Goal: Task Accomplishment & Management: Complete application form

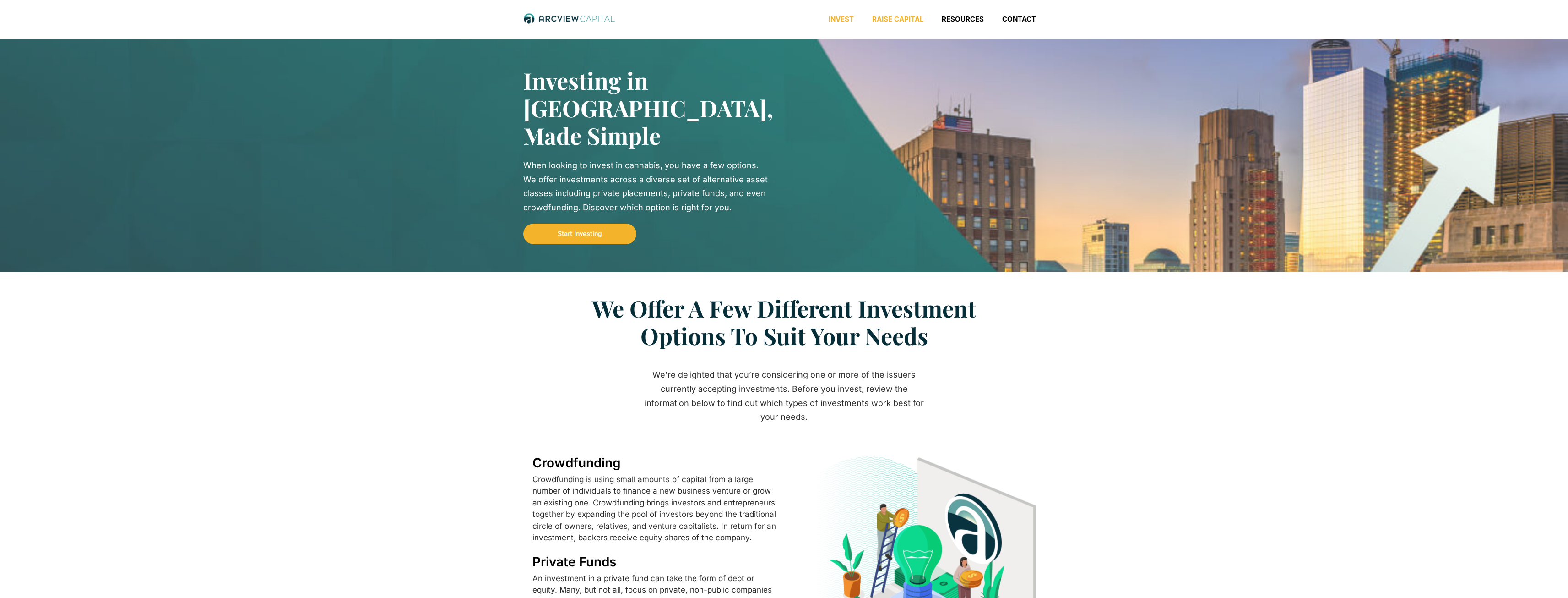
click at [889, 17] on link "Raise Capital" at bounding box center [898, 19] width 69 height 9
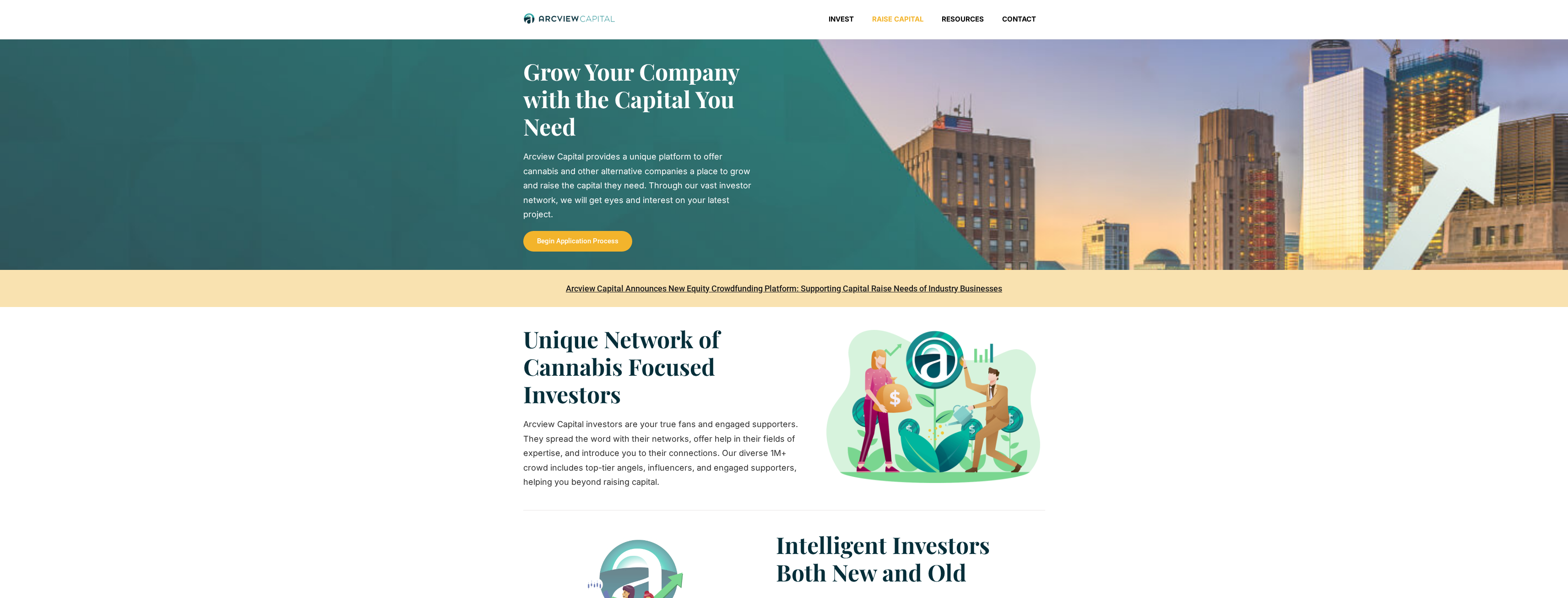
click at [581, 242] on span "Begin Application Process" at bounding box center [578, 241] width 82 height 7
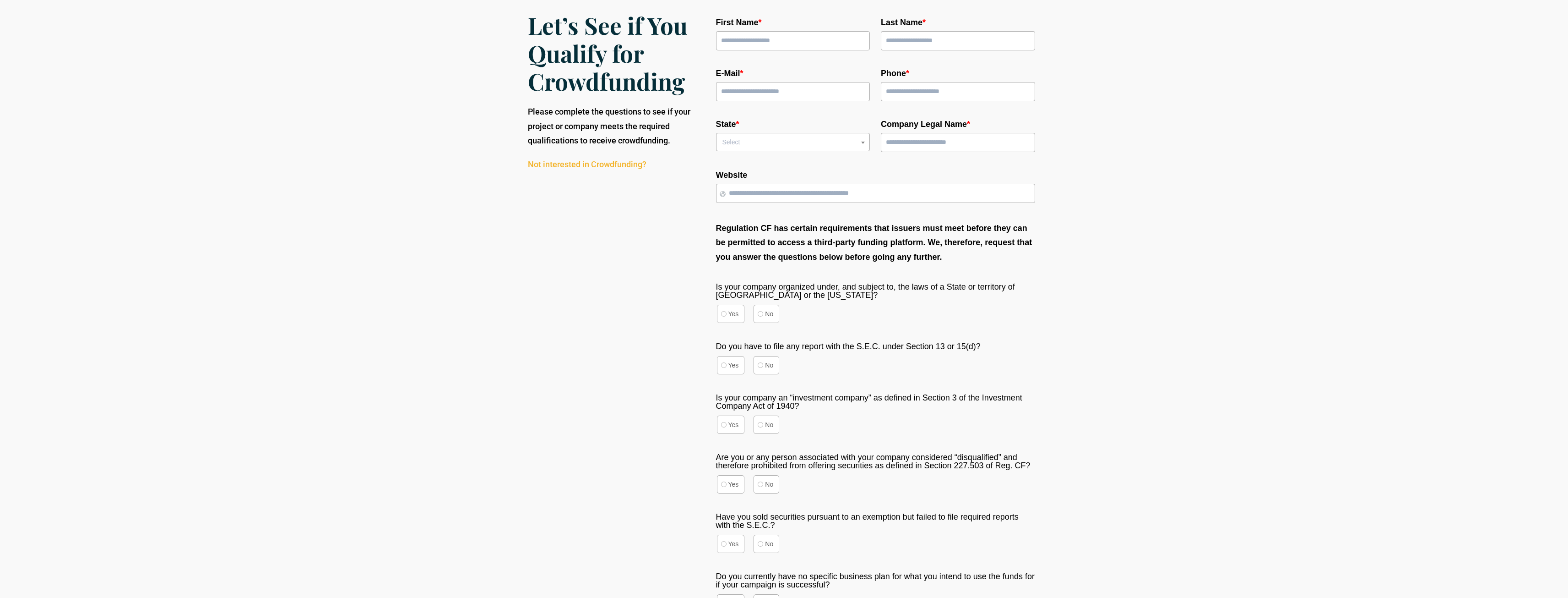
scroll to position [61, 0]
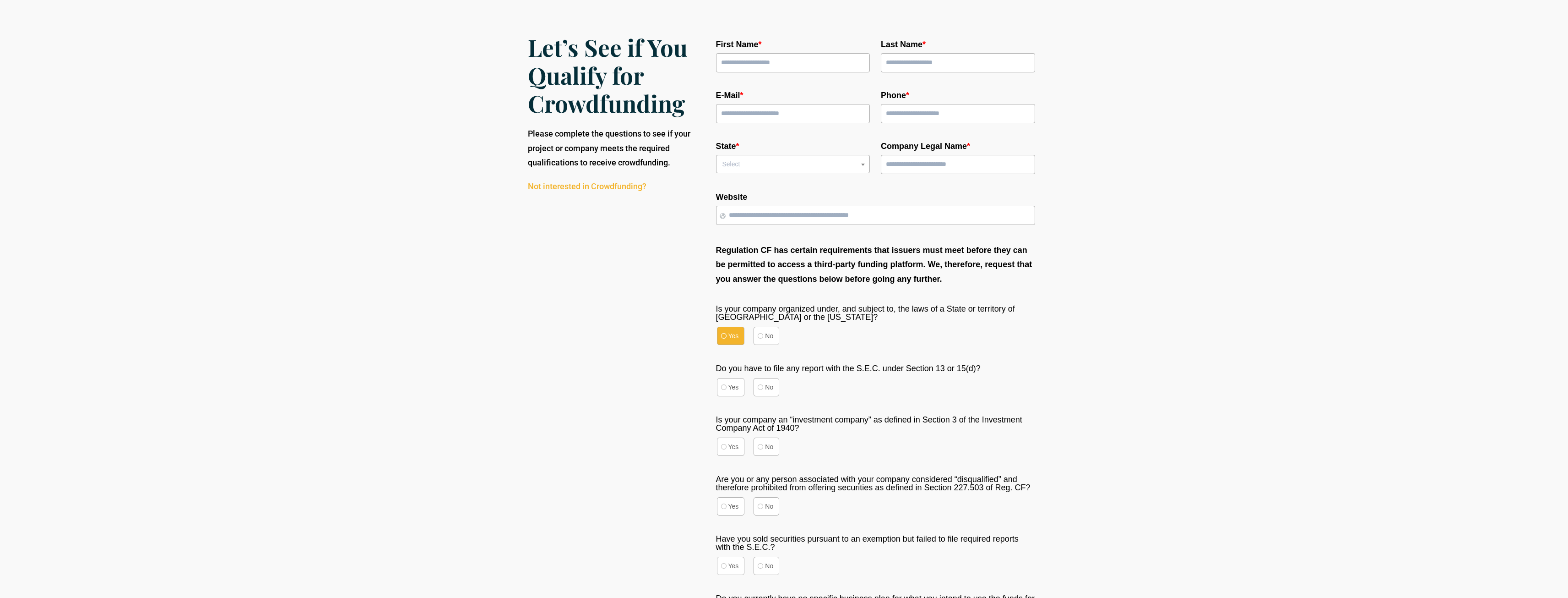
click at [720, 336] on label "Yes" at bounding box center [731, 336] width 28 height 18
click at [766, 396] on label "No" at bounding box center [766, 387] width 26 height 18
click at [770, 448] on label "No" at bounding box center [766, 446] width 26 height 18
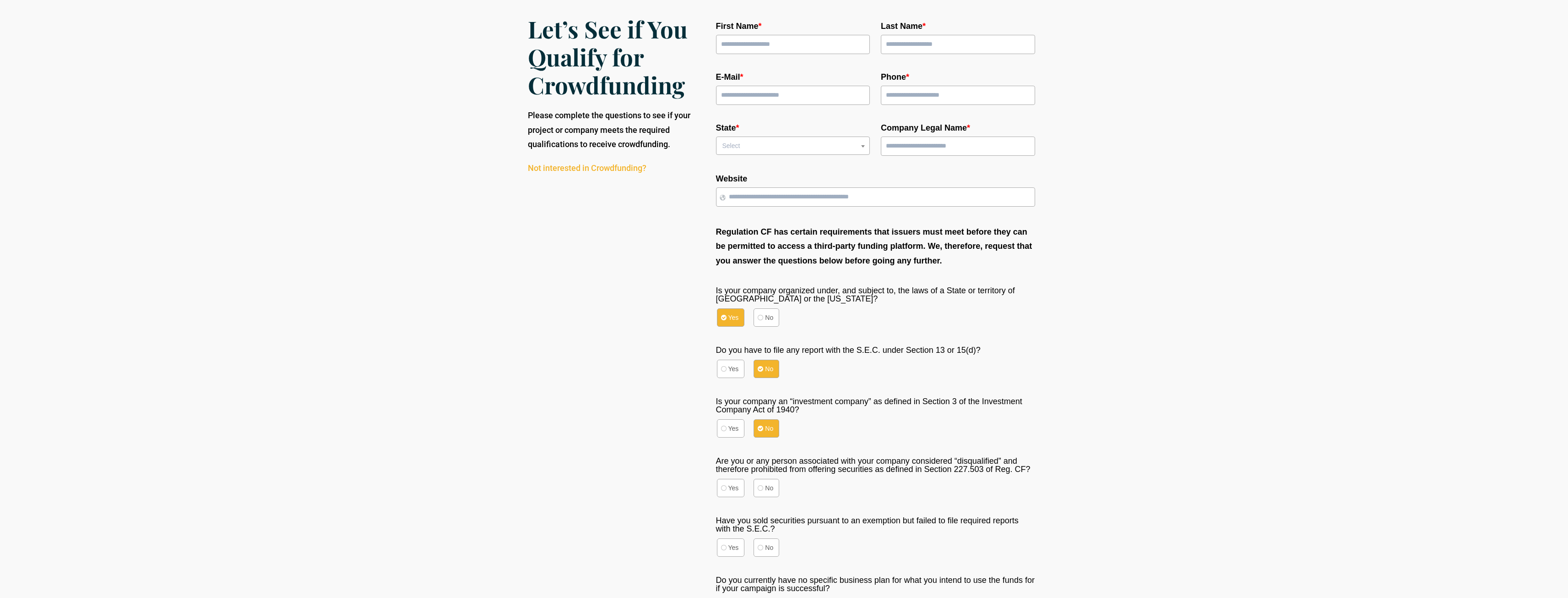
scroll to position [122, 0]
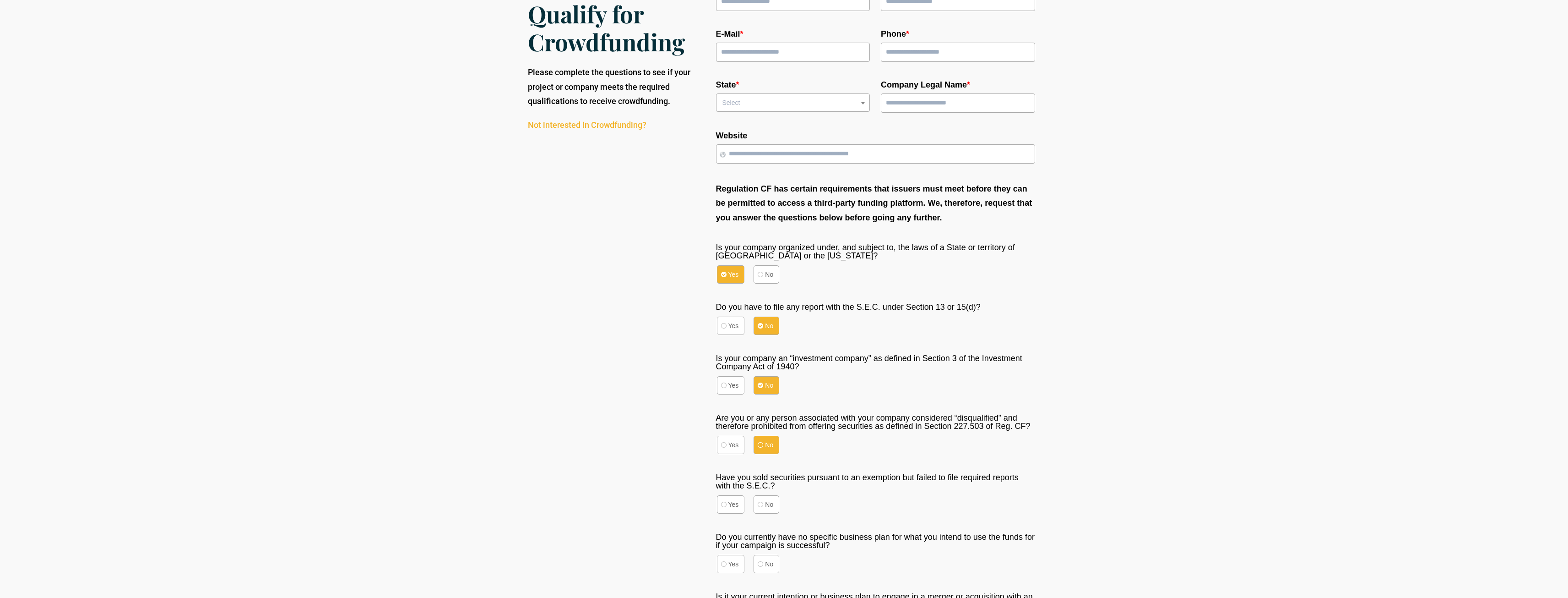
click at [769, 445] on label "No" at bounding box center [766, 445] width 26 height 18
click at [773, 505] on label "No" at bounding box center [766, 504] width 26 height 18
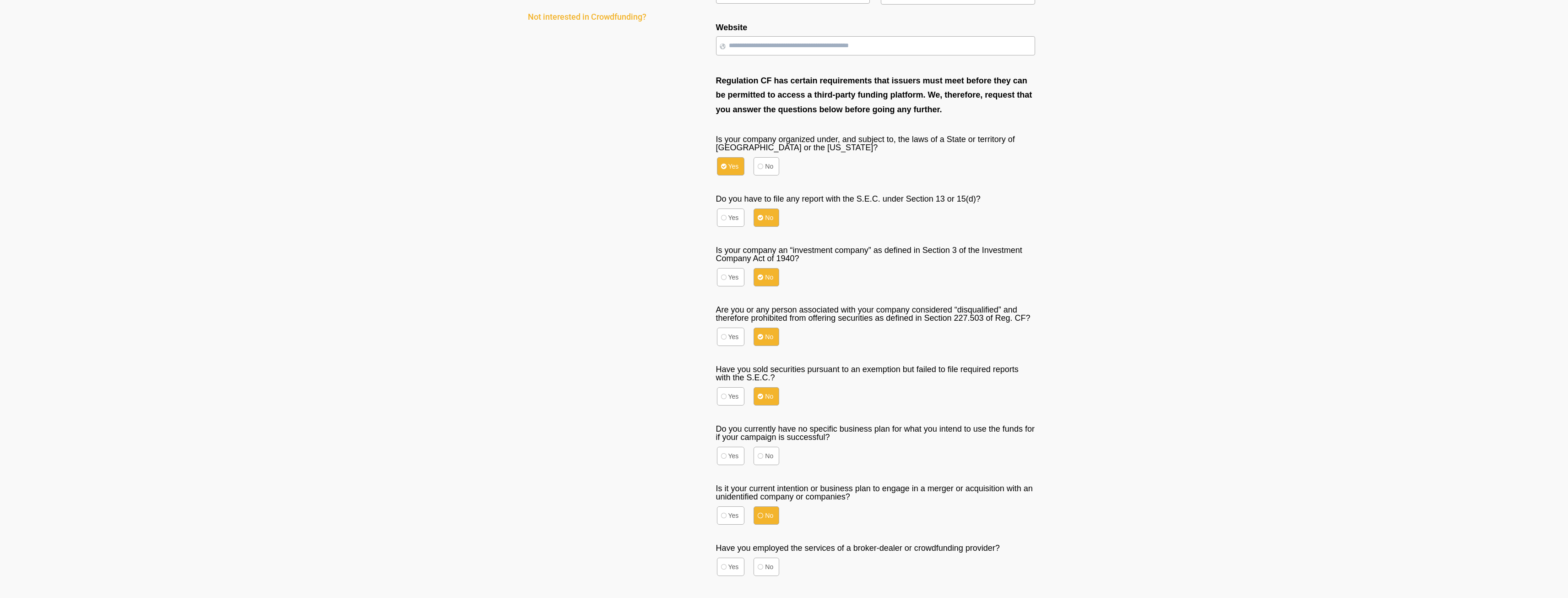
scroll to position [244, 0]
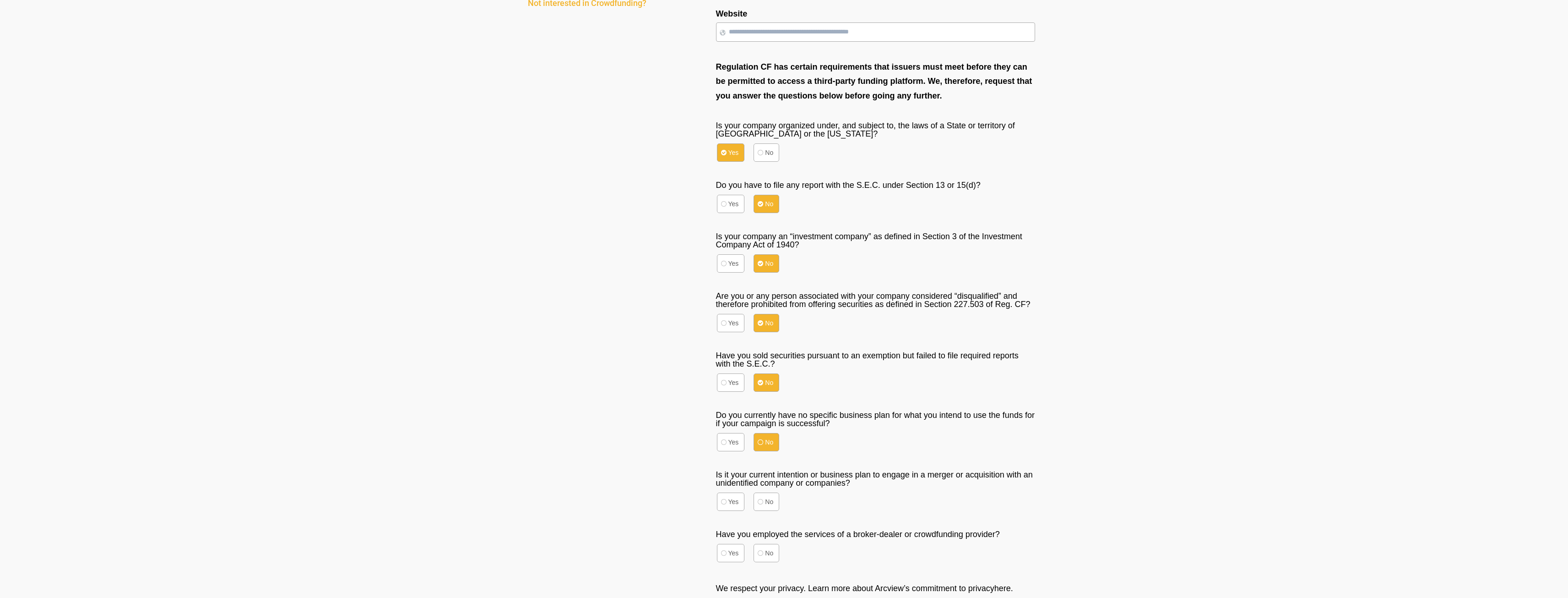
click at [766, 445] on label "No" at bounding box center [766, 442] width 26 height 18
click at [771, 505] on label "No" at bounding box center [766, 502] width 26 height 18
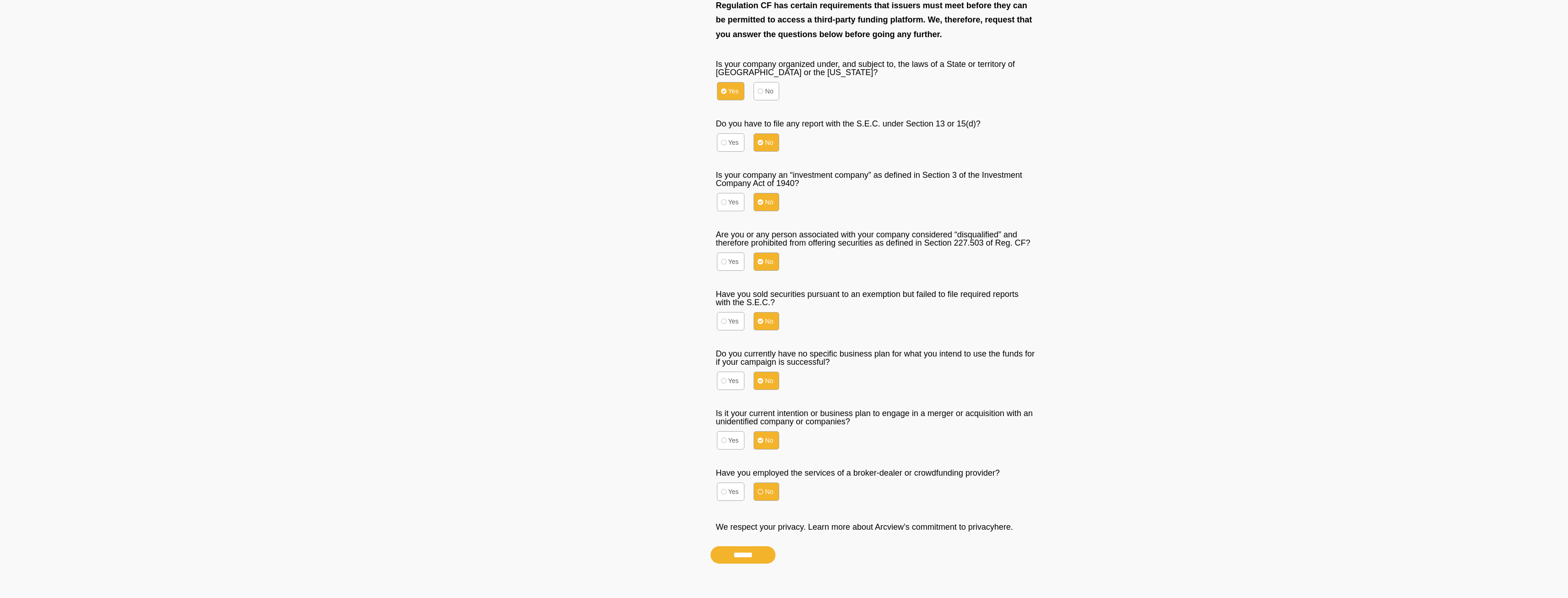
click at [771, 498] on label "No" at bounding box center [766, 491] width 26 height 18
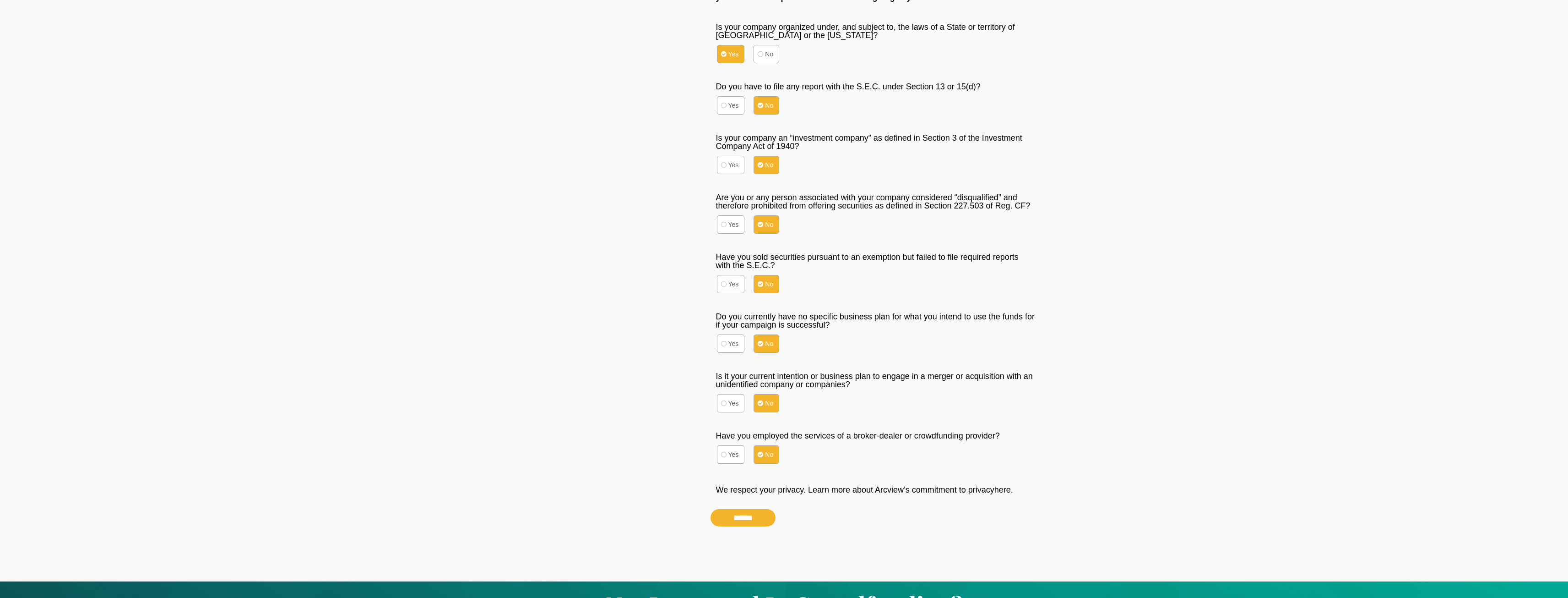
scroll to position [122, 0]
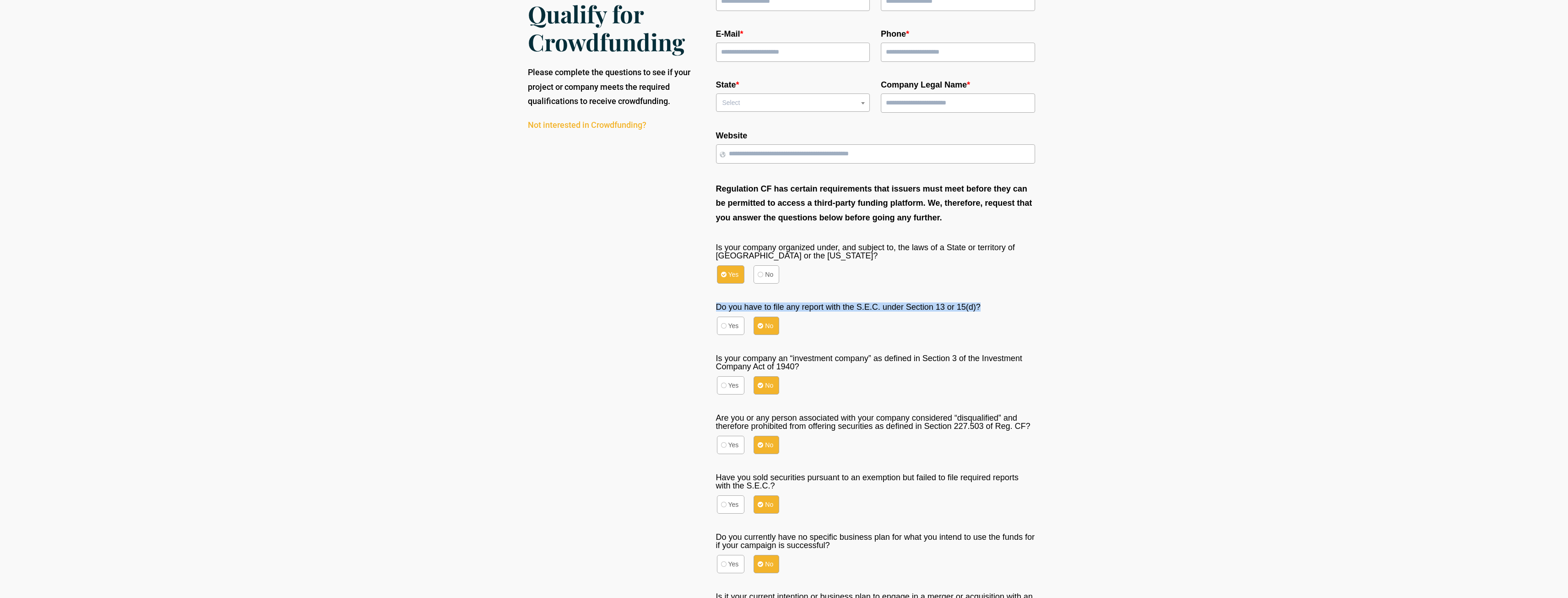
drag, startPoint x: 714, startPoint y: 304, endPoint x: 985, endPoint y: 315, distance: 271.2
click at [985, 315] on div "Do you have to file any report with the S.E.C. under Section 13 or 15(d)? * Yes…" at bounding box center [875, 319] width 330 height 47
copy div "Do you have to file any report with the S.E.C. under Section 13 or 15(d)? *"
click at [651, 337] on div "Let’s See if You Qualify for Crowdfunding Please complete the questions to see …" at bounding box center [615, 359] width 183 height 784
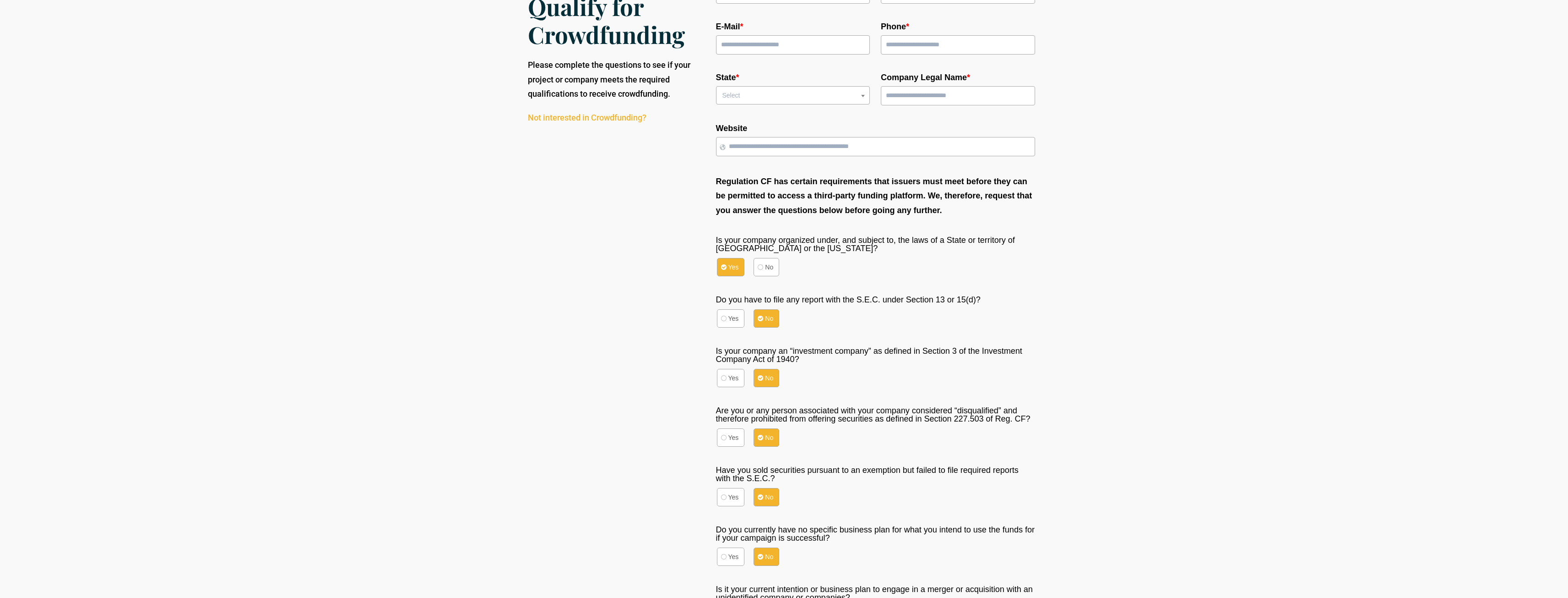
scroll to position [0, 0]
